Goal: Transaction & Acquisition: Purchase product/service

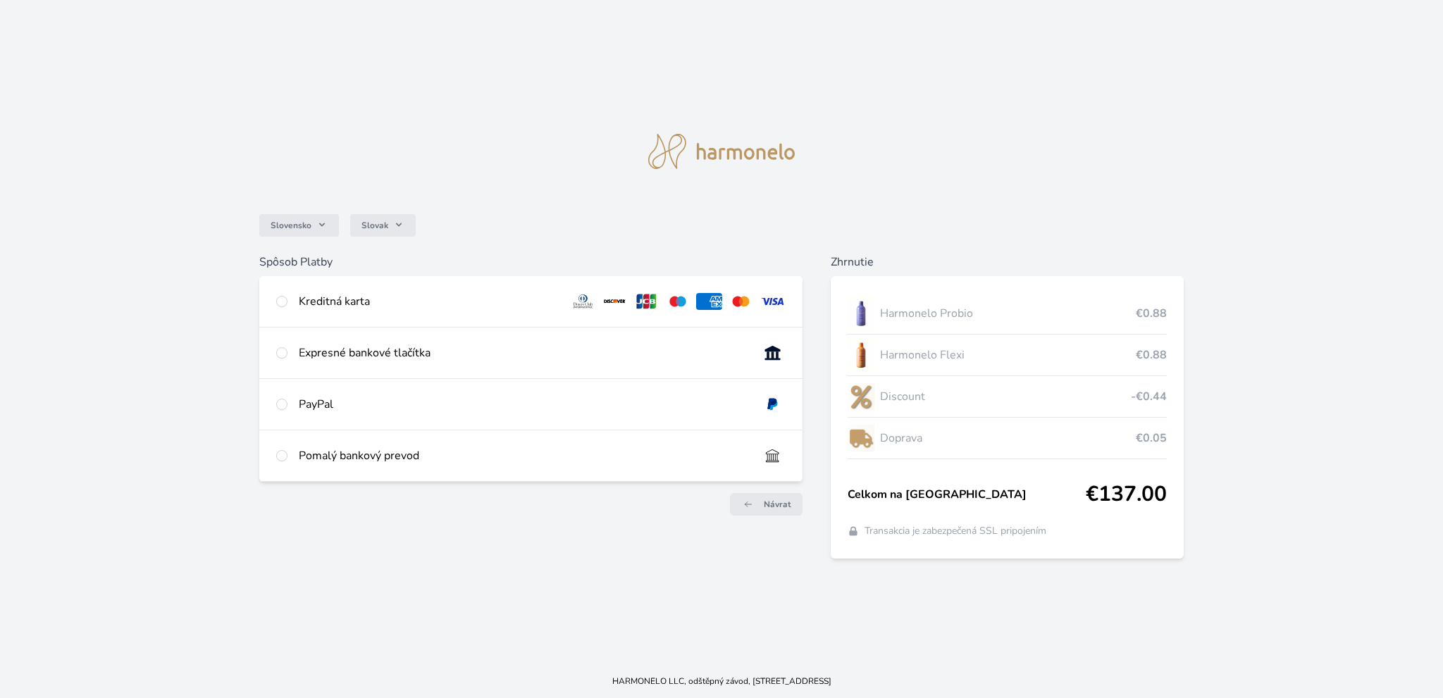
click at [426, 296] on div "Kreditná karta" at bounding box center [429, 301] width 260 height 17
radio input "true"
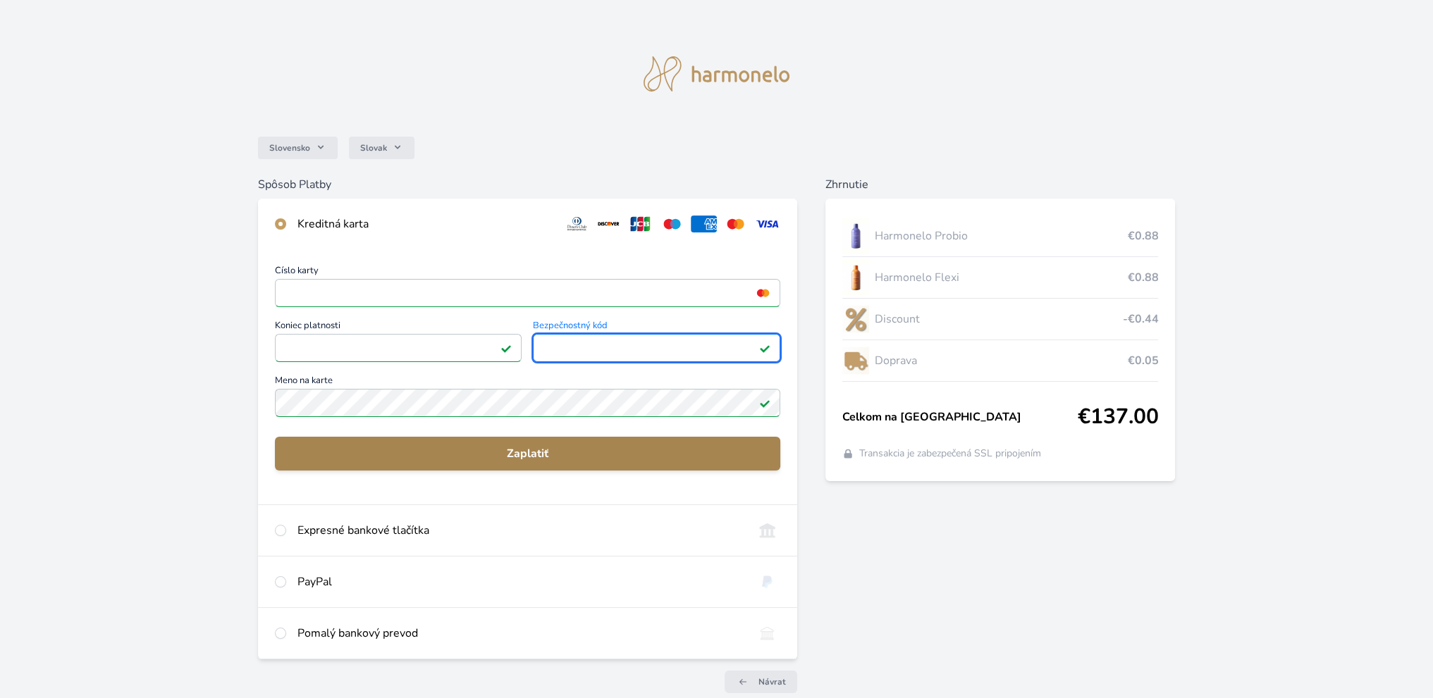
click at [667, 456] on span "Zaplatiť" at bounding box center [527, 453] width 483 height 17
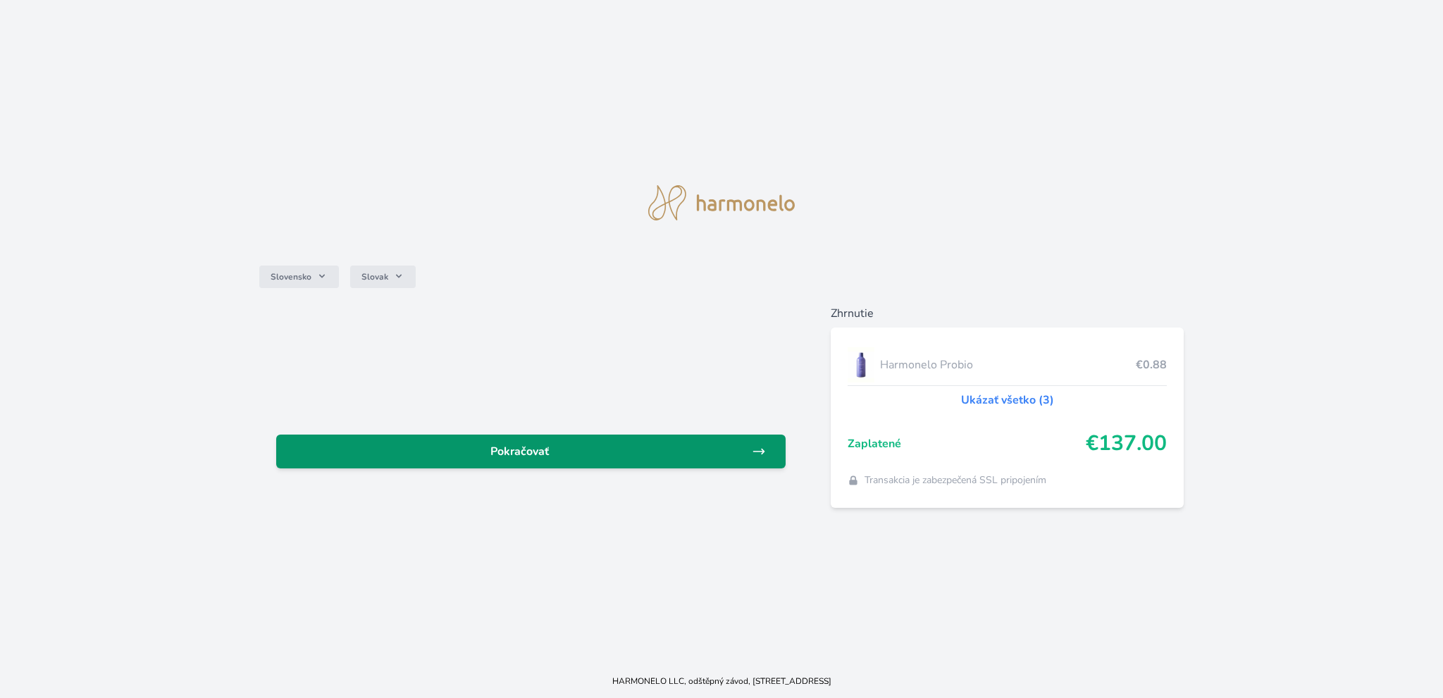
click at [634, 447] on span "Pokračovať" at bounding box center [520, 451] width 464 height 17
